Goal: Transaction & Acquisition: Book appointment/travel/reservation

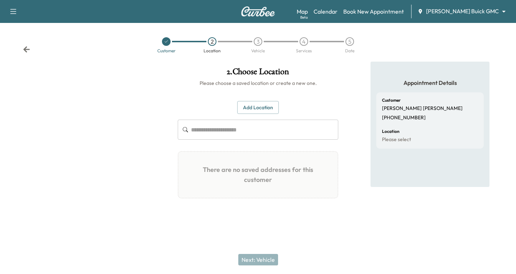
click at [27, 48] on icon at bounding box center [26, 49] width 7 height 7
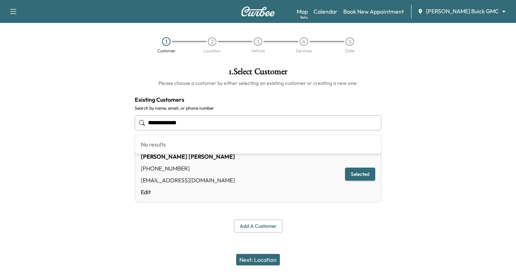
drag, startPoint x: 190, startPoint y: 124, endPoint x: 109, endPoint y: 134, distance: 81.6
click at [109, 134] on div "**********" at bounding box center [258, 150] width 516 height 177
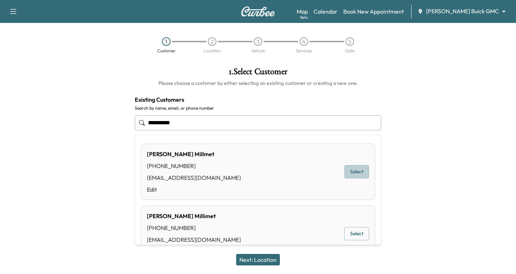
click at [344, 168] on button "Select" at bounding box center [356, 171] width 25 height 13
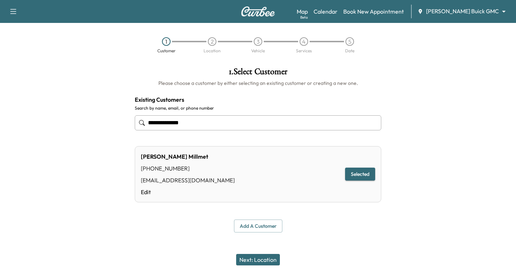
type input "**********"
click at [251, 257] on button "Next: Location" at bounding box center [258, 259] width 44 height 11
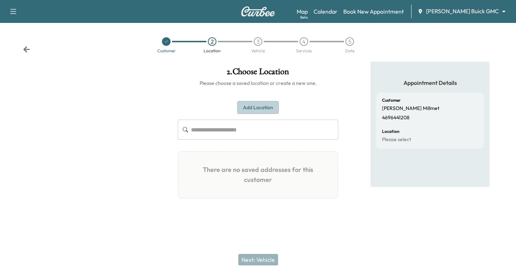
click at [258, 109] on button "Add Location" at bounding box center [258, 107] width 42 height 13
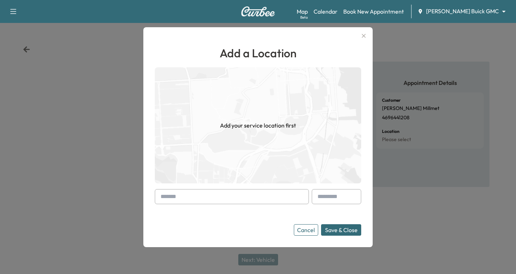
click at [161, 194] on div at bounding box center [162, 196] width 9 height 9
click at [154, 198] on div "Add a Location Add your service location first Cancel Save & Close" at bounding box center [257, 137] width 229 height 220
type input "*"
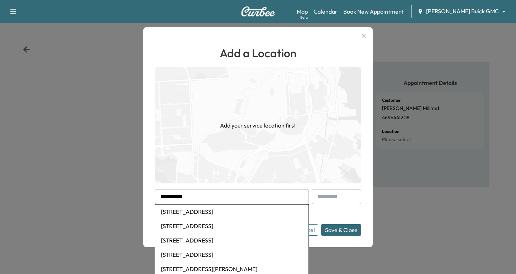
click at [209, 210] on li "[STREET_ADDRESS]" at bounding box center [231, 212] width 153 height 14
type input "**********"
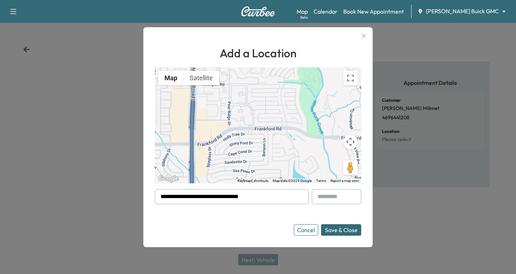
click at [350, 228] on button "Save & Close" at bounding box center [341, 229] width 40 height 11
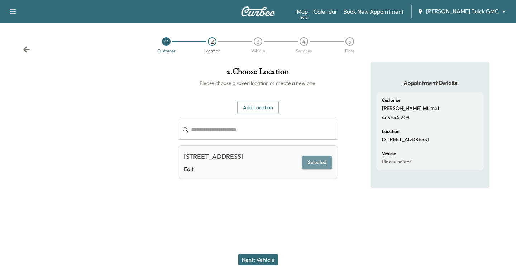
click at [318, 166] on button "Selected" at bounding box center [317, 162] width 30 height 13
click at [252, 256] on button "Next: Vehicle" at bounding box center [258, 259] width 40 height 11
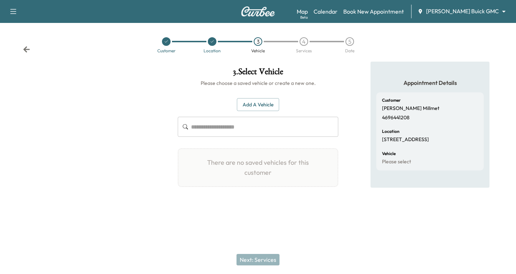
click at [249, 105] on button "Add a Vehicle" at bounding box center [258, 104] width 42 height 13
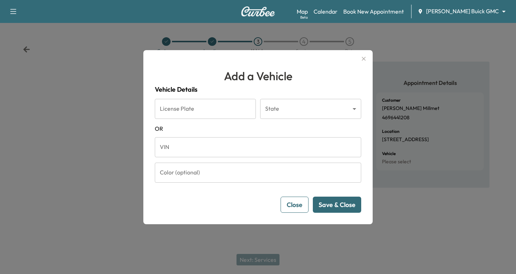
click at [170, 144] on input "VIN" at bounding box center [258, 147] width 206 height 20
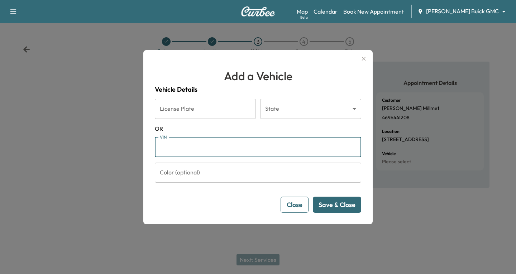
paste input "**********"
type input "**********"
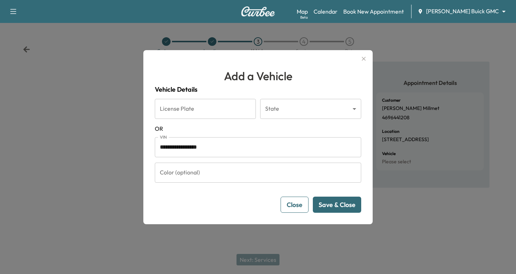
click at [338, 204] on button "Save & Close" at bounding box center [337, 205] width 48 height 16
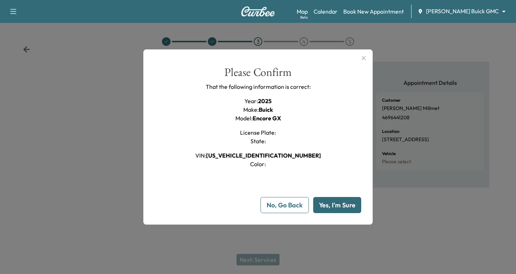
click at [336, 203] on button "Yes, I'm Sure" at bounding box center [337, 205] width 48 height 16
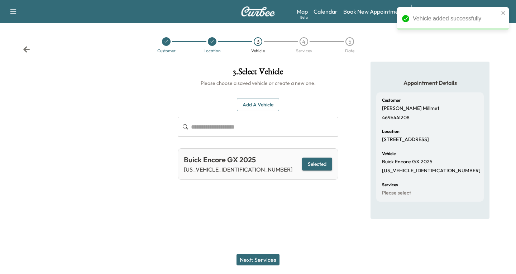
click at [315, 166] on button "Selected" at bounding box center [317, 164] width 30 height 13
click at [256, 256] on button "Next: Services" at bounding box center [257, 259] width 43 height 11
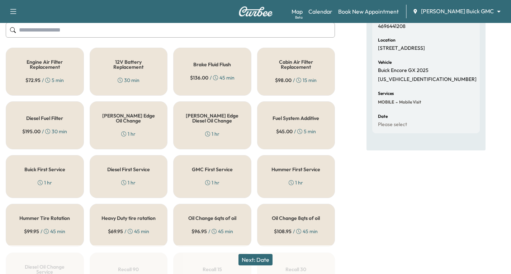
scroll to position [107, 0]
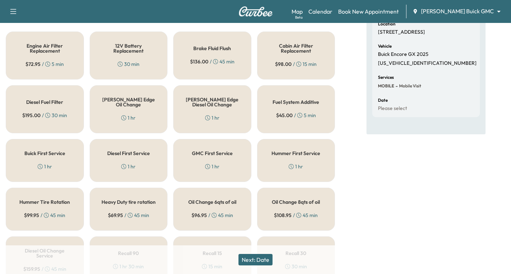
click at [199, 158] on div "GMC First Service 1 hr" at bounding box center [212, 160] width 78 height 43
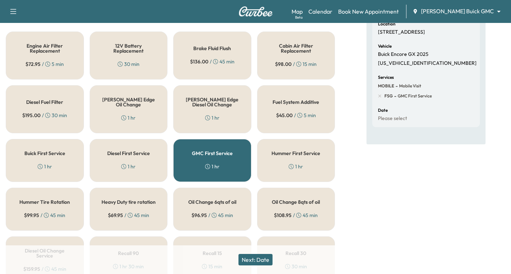
click at [263, 256] on button "Next: Date" at bounding box center [255, 259] width 34 height 11
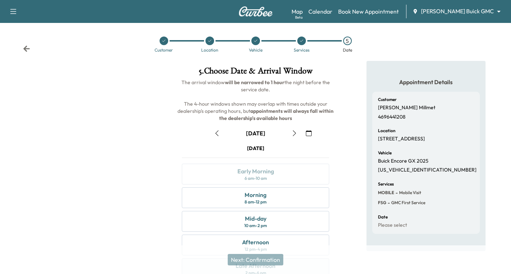
scroll to position [85, 0]
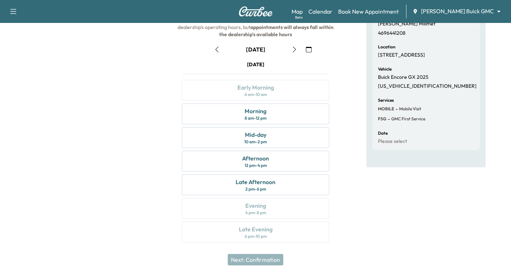
click at [292, 50] on icon "button" at bounding box center [294, 50] width 6 height 6
click at [216, 51] on icon "button" at bounding box center [217, 50] width 6 height 6
click at [278, 116] on div "Morning 8 am - 12 pm" at bounding box center [255, 114] width 147 height 21
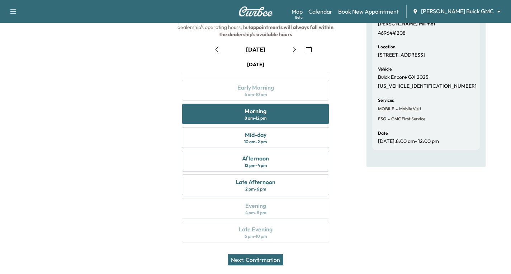
click at [267, 257] on button "Next: Confirmation" at bounding box center [256, 259] width 56 height 11
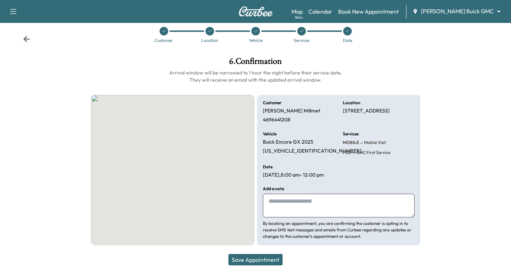
scroll to position [10, 0]
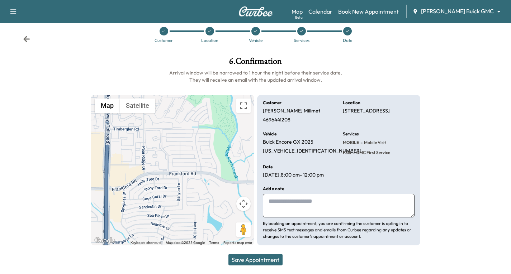
click at [247, 262] on button "Save Appointment" at bounding box center [255, 259] width 54 height 11
